Goal: Navigation & Orientation: Go to known website

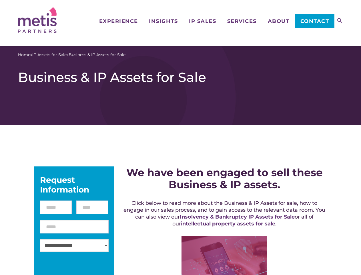
click at [340, 20] on icon at bounding box center [340, 20] width 5 height 5
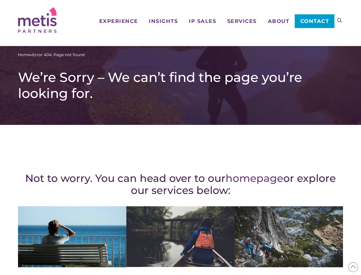
click at [181, 137] on div "Not to worry. You can head over to our homepage or explore our services below: …" at bounding box center [180, 250] width 325 height 228
click at [340, 20] on icon at bounding box center [340, 20] width 5 height 5
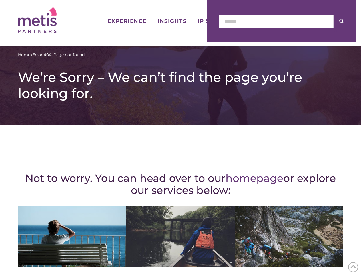
click at [353, 267] on icon at bounding box center [354, 266] width 6 height 9
